Goal: Obtain resource: Obtain resource

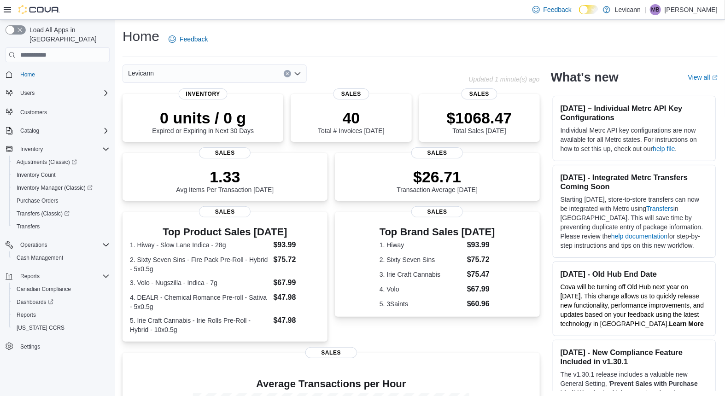
drag, startPoint x: 7, startPoint y: 12, endPoint x: 6, endPoint y: 6, distance: 6.0
click at [6, 6] on div at bounding box center [32, 9] width 56 height 9
click at [6, 6] on icon at bounding box center [7, 9] width 7 height 7
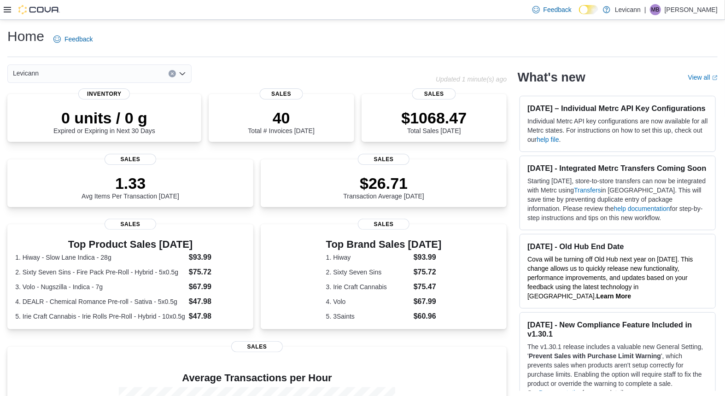
click at [6, 6] on div at bounding box center [32, 9] width 56 height 9
click at [6, 6] on icon at bounding box center [7, 9] width 7 height 7
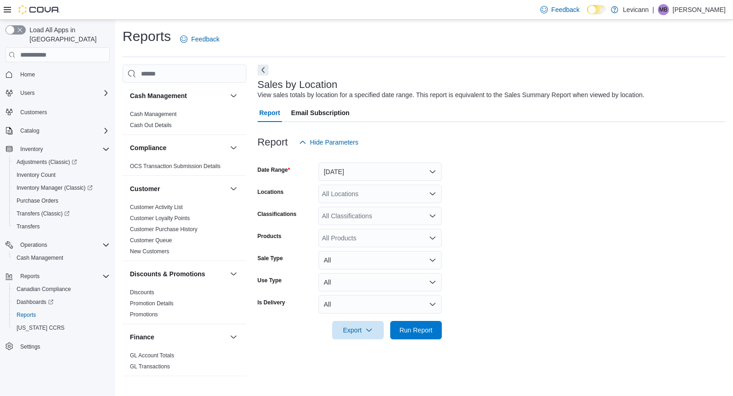
click at [383, 60] on div "Reports Feedback Cash Management Cash Management Cash Out Details Compliance OC…" at bounding box center [424, 203] width 603 height 353
click at [259, 70] on button "Next" at bounding box center [263, 69] width 11 height 11
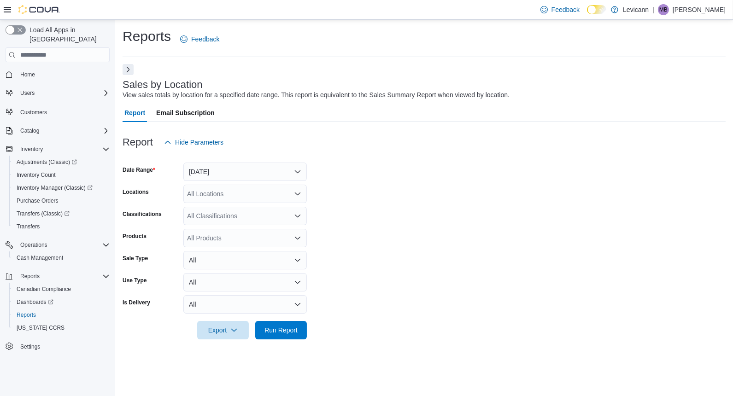
click at [131, 68] on button "Next" at bounding box center [128, 69] width 11 height 11
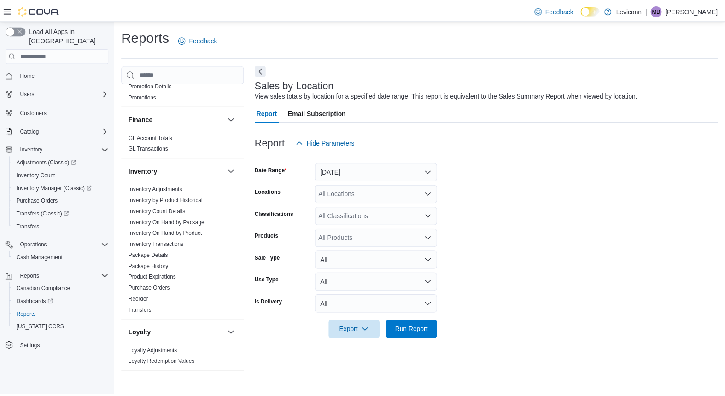
scroll to position [589, 0]
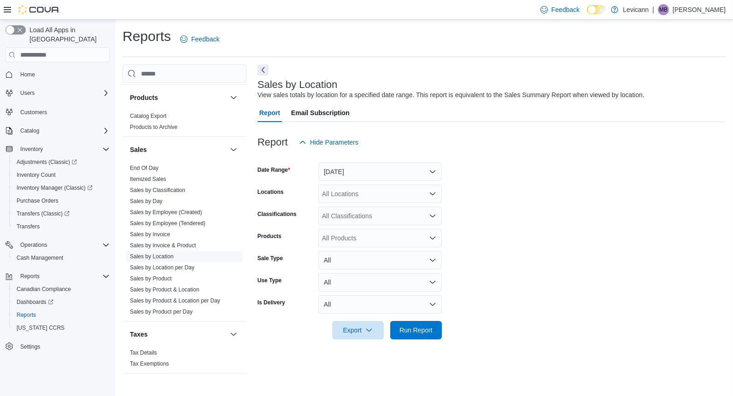
click at [165, 253] on link "Sales by Location" at bounding box center [152, 256] width 44 height 6
click at [164, 280] on span "Sales by Product" at bounding box center [151, 278] width 42 height 7
click at [161, 278] on link "Sales by Product" at bounding box center [151, 279] width 42 height 6
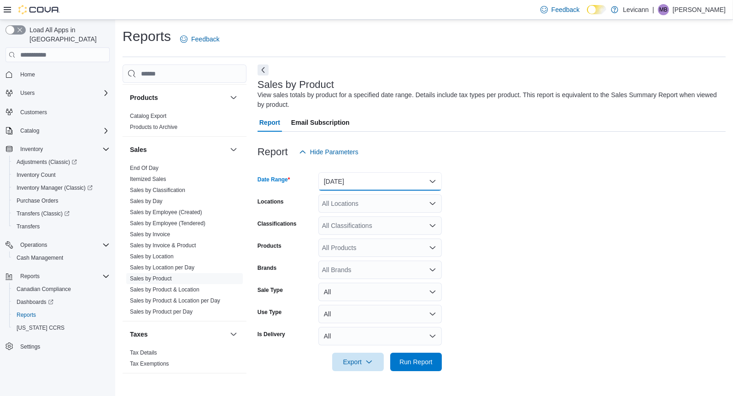
click at [389, 185] on button "Yesterday" at bounding box center [380, 181] width 124 height 18
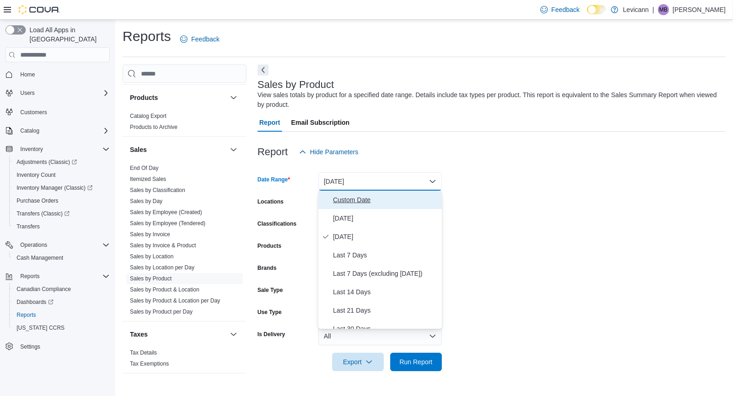
click at [377, 207] on button "Custom Date" at bounding box center [380, 200] width 124 height 18
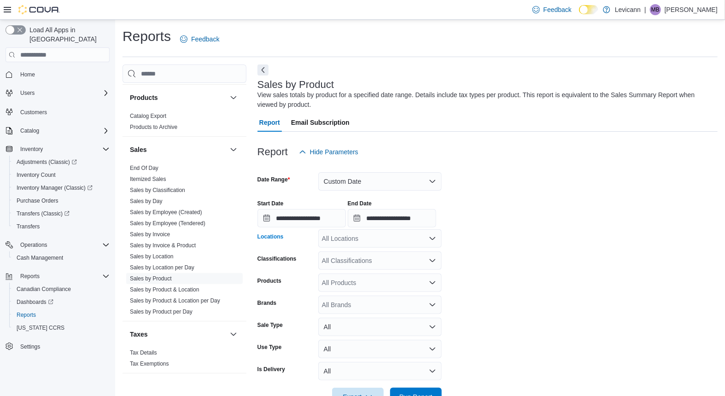
click at [390, 244] on div "All Locations" at bounding box center [380, 239] width 124 height 18
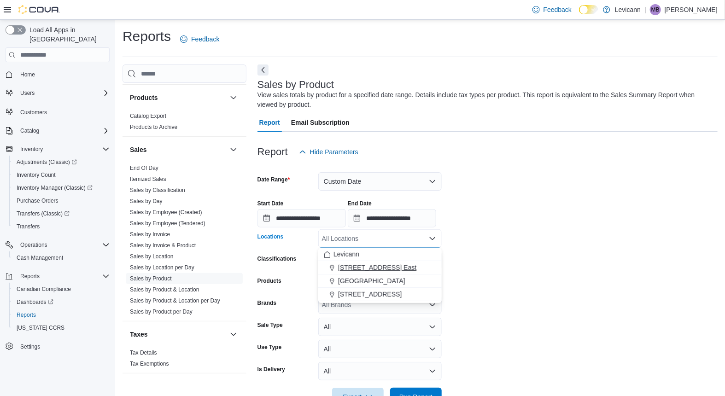
click at [380, 264] on span "393 Eglinton Ave. East" at bounding box center [377, 267] width 78 height 9
click at [380, 265] on span "488 The Queensway South" at bounding box center [371, 267] width 67 height 9
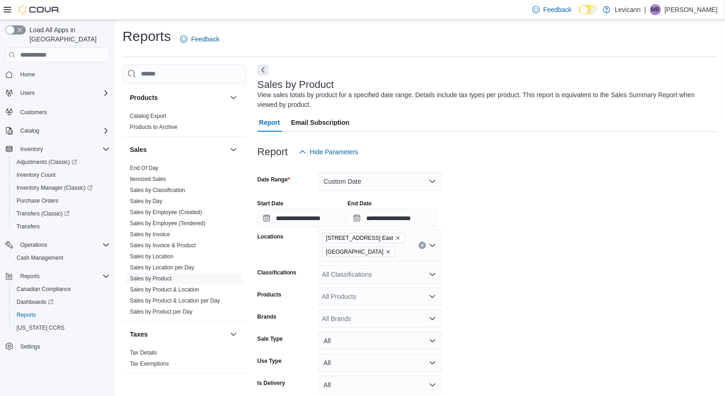
click at [507, 239] on form "**********" at bounding box center [488, 290] width 460 height 259
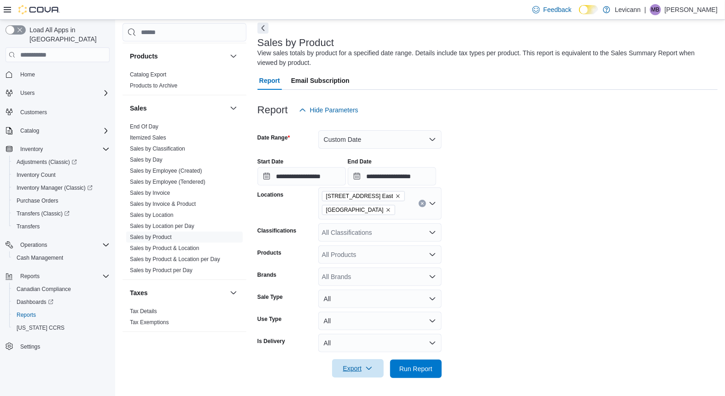
click at [365, 366] on icon "button" at bounding box center [368, 368] width 7 height 7
click at [368, 316] on span "Export to Excel" at bounding box center [359, 313] width 41 height 7
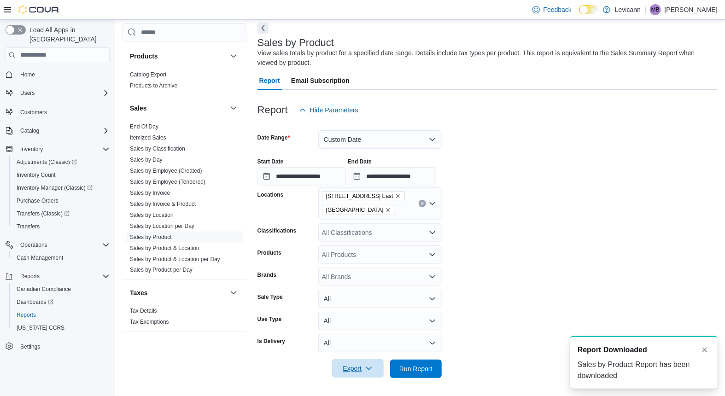
scroll to position [0, 0]
click at [419, 203] on button "Clear input" at bounding box center [422, 203] width 7 height 7
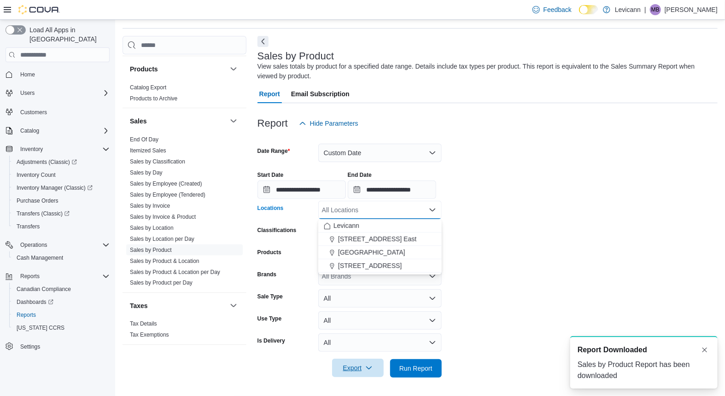
scroll to position [28, 0]
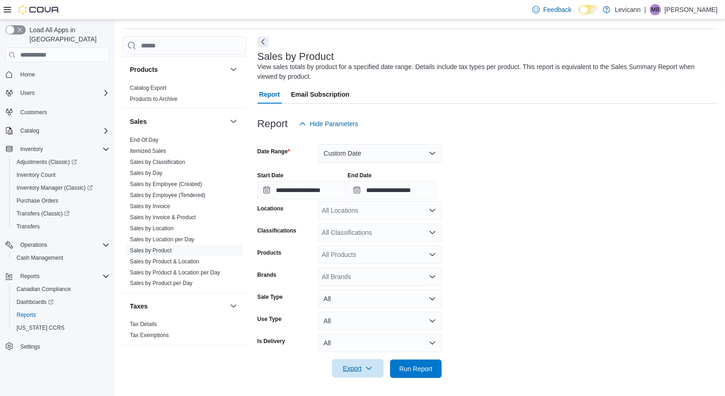
click at [300, 171] on div "**********" at bounding box center [488, 182] width 460 height 35
click at [379, 147] on button "Custom Date" at bounding box center [380, 153] width 124 height 18
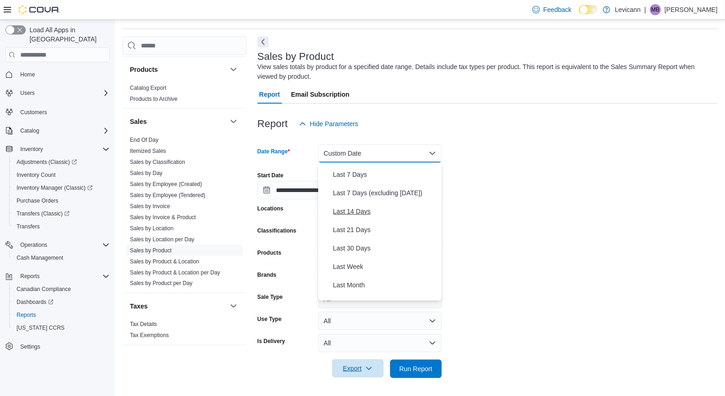
scroll to position [54, 0]
click at [367, 252] on button "Last 30 Days" at bounding box center [380, 247] width 124 height 18
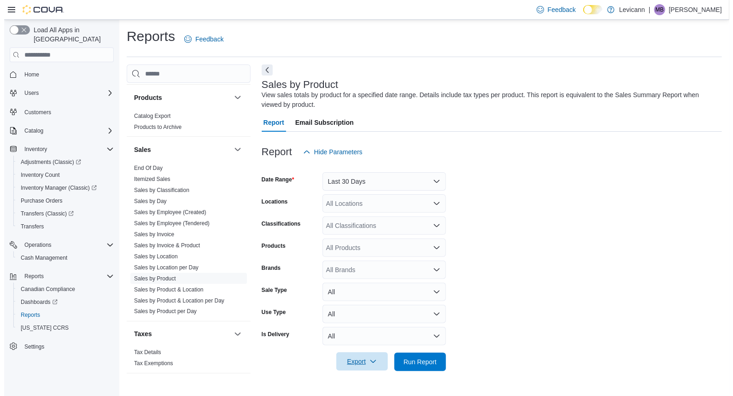
scroll to position [0, 0]
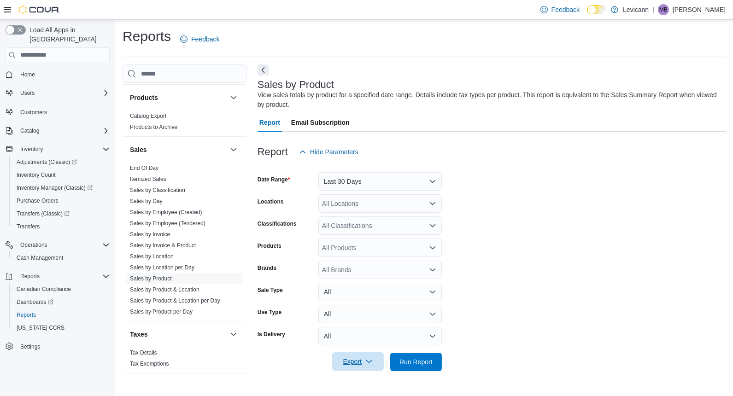
click at [515, 182] on form "Date Range Last 30 Days Locations All Locations Classifications All Classificat…" at bounding box center [492, 266] width 468 height 210
click at [399, 198] on div "All Locations" at bounding box center [380, 204] width 124 height 18
click at [516, 183] on form "Date Range Last 30 Days Locations All Locations Classifications All Classificat…" at bounding box center [492, 266] width 468 height 210
click at [365, 358] on span "Export" at bounding box center [358, 362] width 41 height 18
click at [371, 304] on span "Export to Excel" at bounding box center [359, 306] width 41 height 7
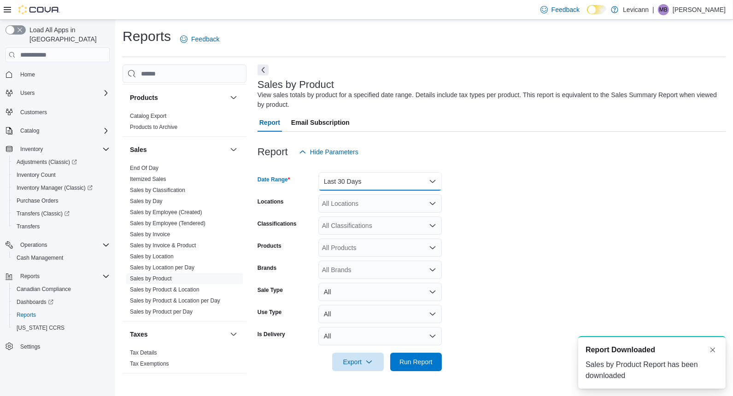
click at [388, 185] on button "Last 30 Days" at bounding box center [380, 181] width 124 height 18
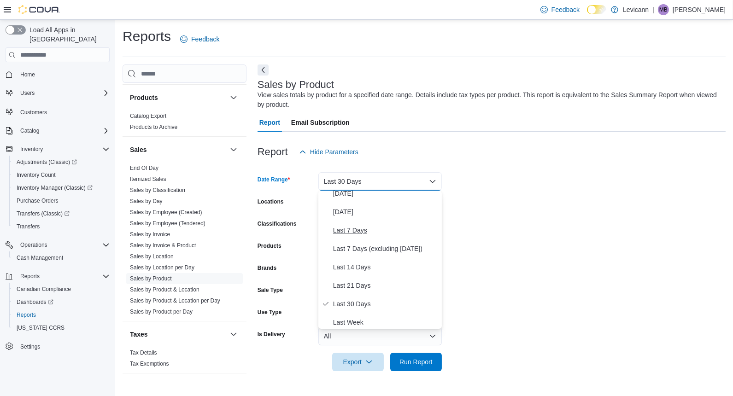
scroll to position [25, 0]
click at [383, 245] on span "Last 7 Days (excluding today)" at bounding box center [385, 248] width 105 height 11
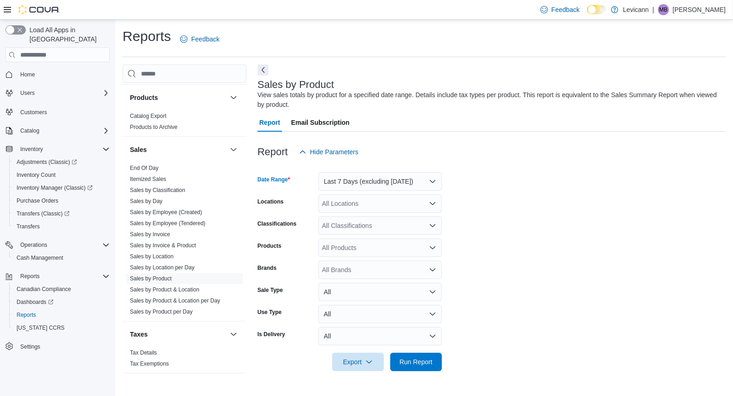
click at [490, 204] on form "Date Range Last 7 Days (excluding today) Locations All Locations Classification…" at bounding box center [492, 266] width 468 height 210
click at [369, 360] on icon "button" at bounding box center [368, 361] width 7 height 7
click at [382, 305] on button "Export to Excel" at bounding box center [359, 306] width 53 height 18
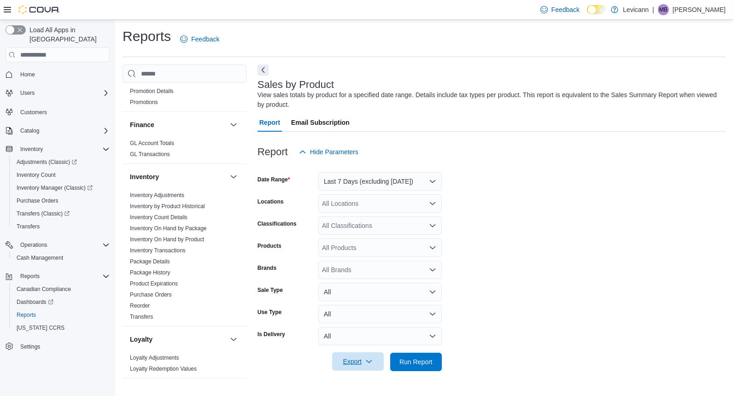
scroll to position [212, 0]
click at [189, 240] on link "Inventory On Hand by Product" at bounding box center [167, 240] width 74 height 6
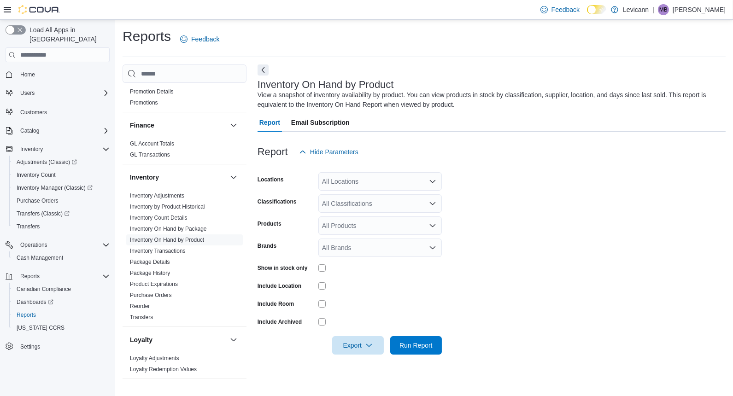
click at [320, 263] on div at bounding box center [380, 268] width 124 height 14
click at [362, 339] on span "Export" at bounding box center [358, 345] width 41 height 18
click at [358, 291] on span "Export to Excel" at bounding box center [359, 289] width 41 height 7
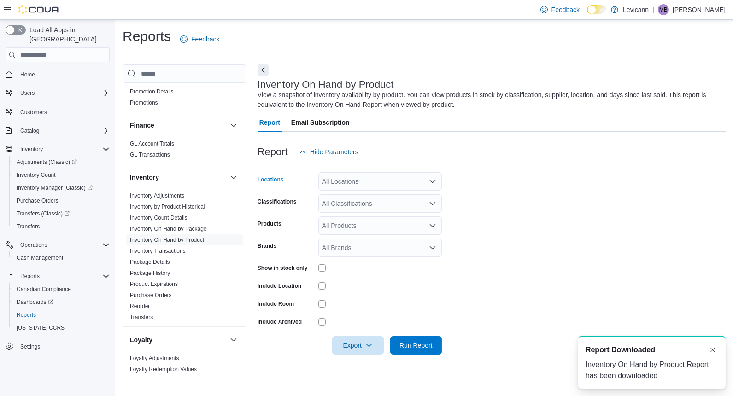
click at [386, 174] on div "All Locations" at bounding box center [380, 181] width 124 height 18
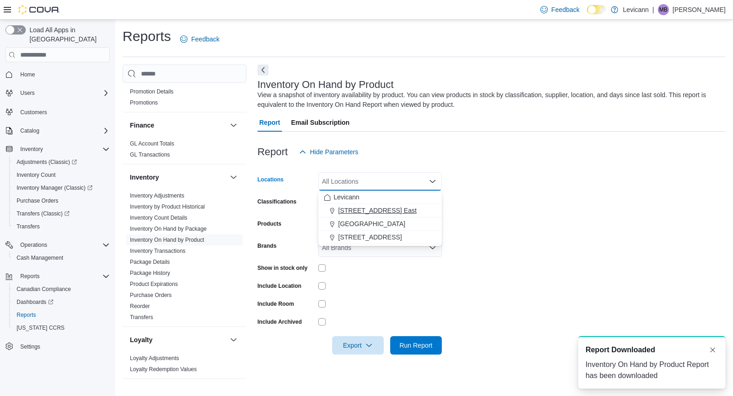
click at [390, 207] on span "393 Eglinton Ave. East" at bounding box center [377, 210] width 78 height 9
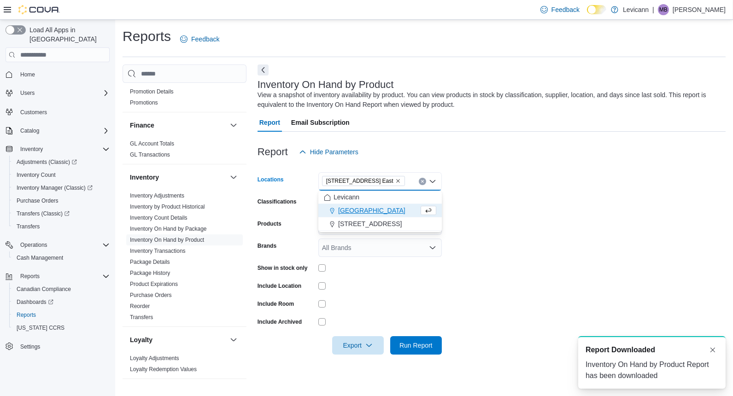
click at [390, 207] on span "488 The Queensway South" at bounding box center [371, 210] width 67 height 9
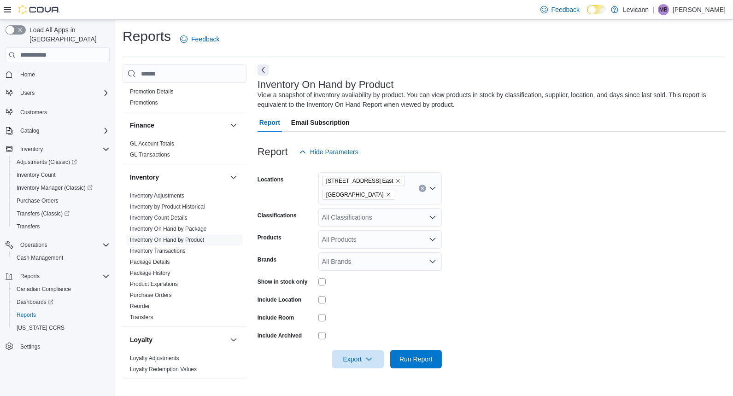
click at [519, 212] on form "Locations 393 Eglinton Ave. East 488 The Queensway South Classifications All Cl…" at bounding box center [492, 264] width 468 height 207
click at [362, 362] on span "Export" at bounding box center [358, 359] width 41 height 18
click at [368, 305] on span "Export to Excel" at bounding box center [359, 303] width 41 height 7
